Goal: Complete application form

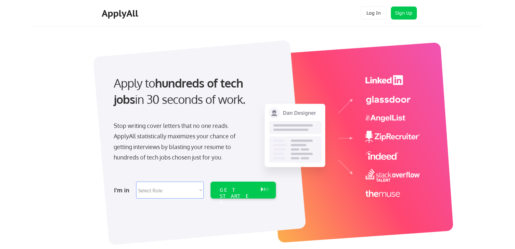
click at [201, 187] on select "Select Role Software Engineering Product Management Customer Success Sales UI/U…" at bounding box center [170, 189] width 68 height 17
select select ""it_security""
click at [136, 181] on select "Select Role Software Engineering Product Management Customer Success Sales UI/U…" at bounding box center [170, 189] width 68 height 17
select select ""it_security""
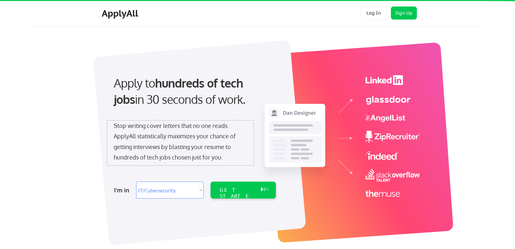
click at [206, 156] on div "Stop writing cover letters that no one reads. ApplyAll statistically maximizes …" at bounding box center [181, 141] width 134 height 42
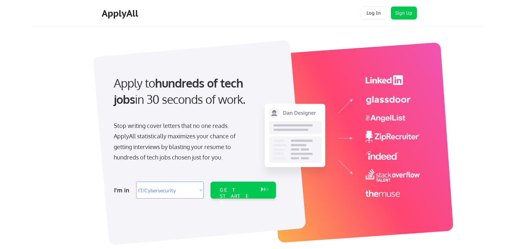
click at [200, 191] on select "Select Role Software Engineering Product Management Customer Success Sales UI/U…" at bounding box center [170, 189] width 68 height 17
select select ""hr_recruiting""
click at [136, 181] on select "Select Role Software Engineering Product Management Customer Success Sales UI/U…" at bounding box center [170, 189] width 68 height 17
select select ""hr_recruiting""
click at [237, 193] on div "GET STARTED" at bounding box center [237, 189] width 41 height 17
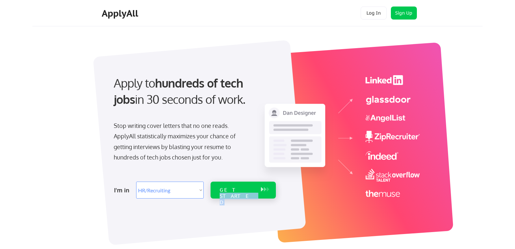
click at [237, 193] on div "GET STARTED" at bounding box center [237, 189] width 41 height 17
click at [240, 224] on div at bounding box center [199, 142] width 213 height 205
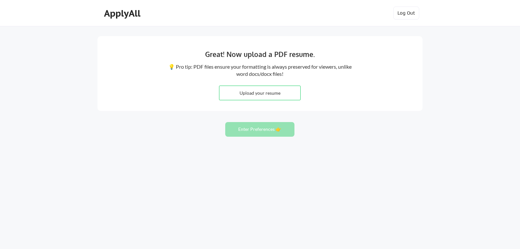
click at [269, 93] on input "file" at bounding box center [260, 93] width 81 height 14
type input "C:\fakepath\Jason_Childs_Resume_2025.pdf"
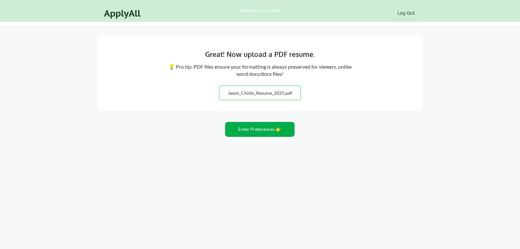
click at [260, 133] on button "Enter Preferences 👉" at bounding box center [259, 129] width 69 height 15
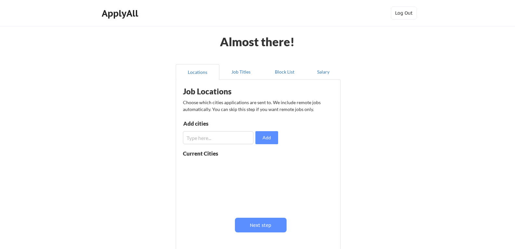
scroll to position [33, 0]
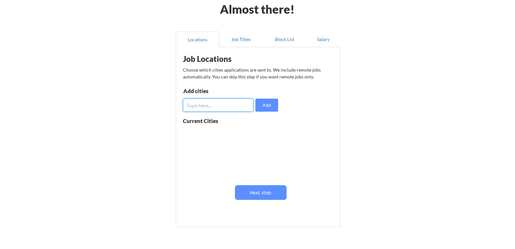
click at [206, 103] on input "input" at bounding box center [218, 105] width 71 height 13
type input "Denver"
click at [272, 102] on button "Add" at bounding box center [267, 105] width 23 height 13
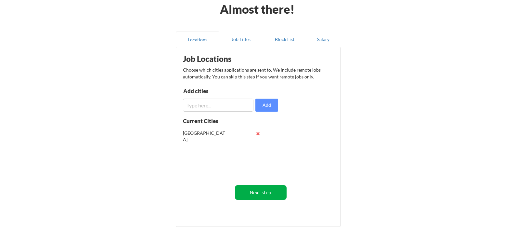
click at [259, 195] on button "Next step" at bounding box center [261, 192] width 52 height 15
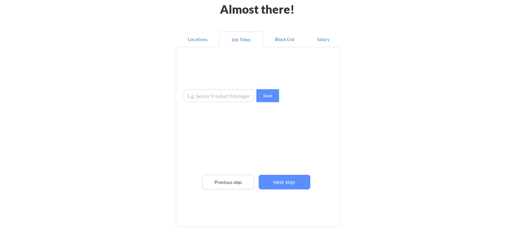
click at [259, 195] on div "Save Previous step Next step" at bounding box center [260, 135] width 160 height 170
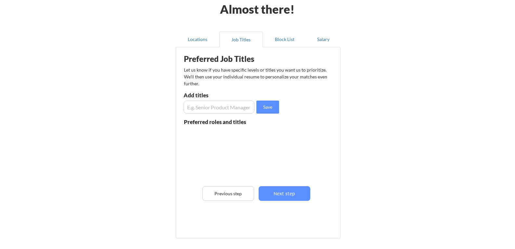
click at [189, 109] on input "input" at bounding box center [219, 106] width 71 height 13
click at [216, 108] on input "input" at bounding box center [219, 106] width 71 height 13
type input "Human Resource Manager"
click at [272, 111] on button "Save" at bounding box center [268, 106] width 23 height 13
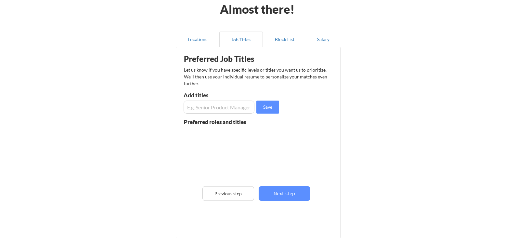
click at [219, 107] on input "input" at bounding box center [219, 106] width 71 height 13
type input "Senior Human Resource Manager"
click at [263, 105] on button "Save" at bounding box center [268, 106] width 23 height 13
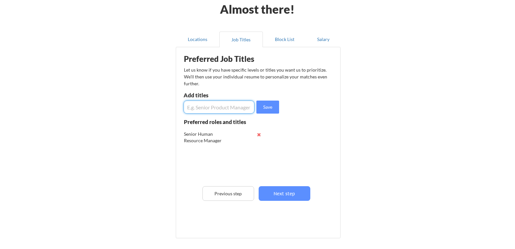
click at [204, 108] on input "input" at bounding box center [219, 106] width 71 height 13
type input "Director Human Resources"
click at [275, 112] on button "Save" at bounding box center [268, 106] width 23 height 13
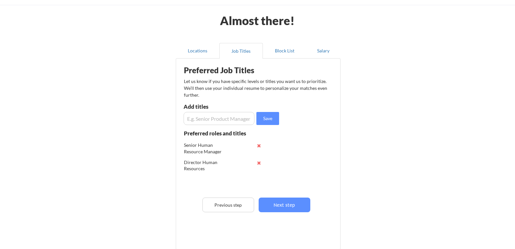
scroll to position [33, 0]
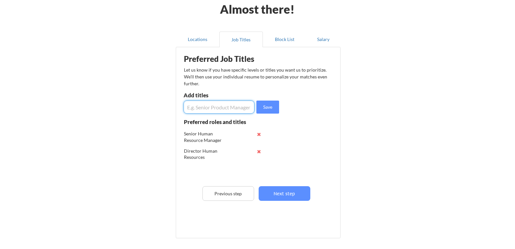
click at [208, 105] on input "input" at bounding box center [219, 106] width 71 height 13
type input "Human Resource Manager"
click at [265, 108] on button "Save" at bounding box center [268, 106] width 23 height 13
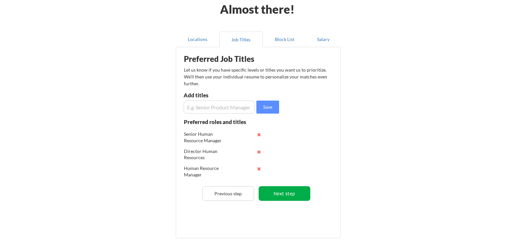
click at [288, 194] on button "Next step" at bounding box center [285, 193] width 52 height 15
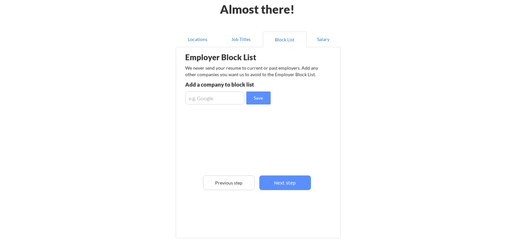
click at [215, 97] on input "input" at bounding box center [214, 97] width 59 height 13
type input "Bimbo Bakeries USA"
click at [266, 94] on button "Save" at bounding box center [259, 97] width 24 height 13
click at [219, 93] on input "input" at bounding box center [214, 97] width 59 height 13
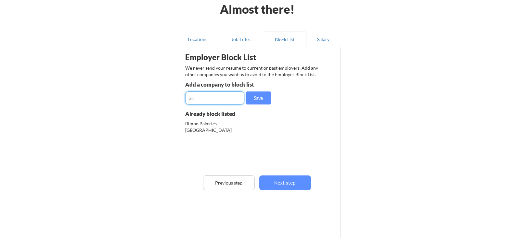
type input "a"
type input "Waste Management"
click at [259, 95] on button "Save" at bounding box center [259, 97] width 24 height 13
click at [221, 95] on input "input" at bounding box center [214, 97] width 59 height 13
type input "WM"
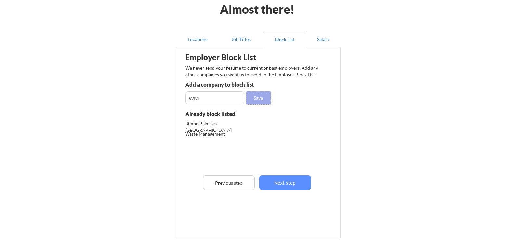
click at [257, 100] on button "Save" at bounding box center [259, 97] width 24 height 13
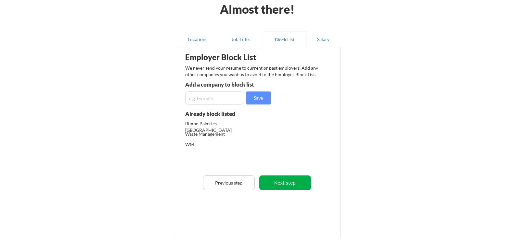
click at [282, 185] on button "Next step" at bounding box center [286, 182] width 52 height 15
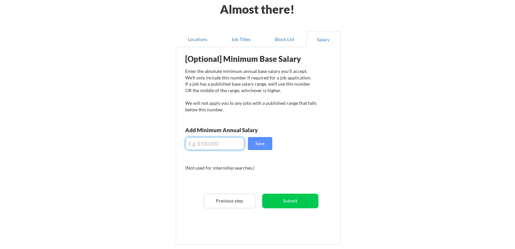
click at [190, 143] on input "input" at bounding box center [214, 143] width 59 height 13
type input "$125,000"
click at [256, 142] on button "Save" at bounding box center [260, 143] width 24 height 13
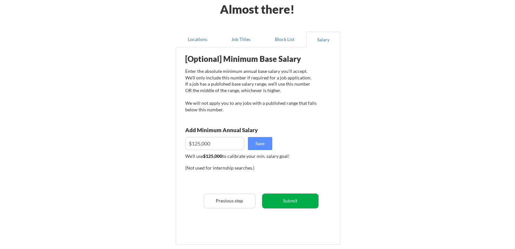
click at [284, 198] on button "Submit" at bounding box center [290, 201] width 56 height 15
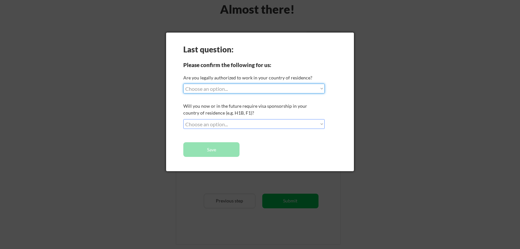
click at [248, 91] on select "Choose an option... Yes, I am a US Citizen Yes, I am a Canadian Citizen Yes, I …" at bounding box center [253, 89] width 141 height 10
select select ""yes__i_am_a_us_citizen""
click at [183, 84] on select "Choose an option... Yes, I am a US Citizen Yes, I am a Canadian Citizen Yes, I …" at bounding box center [253, 89] width 141 height 10
click at [238, 125] on select "Choose an option... No, I will not need sponsorship Yes, I will need sponsorship" at bounding box center [253, 124] width 141 height 10
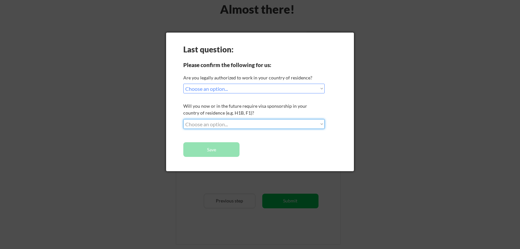
select select ""no__i_will_not_need_sponsorship""
click at [183, 119] on select "Choose an option... No, I will not need sponsorship Yes, I will need sponsorship" at bounding box center [253, 124] width 141 height 10
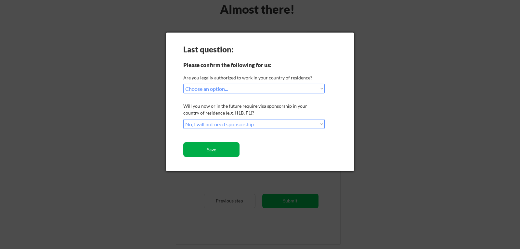
click at [215, 151] on button "Save" at bounding box center [211, 149] width 56 height 15
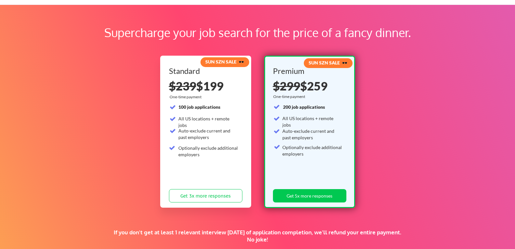
scroll to position [33, 0]
